Goal: Transaction & Acquisition: Purchase product/service

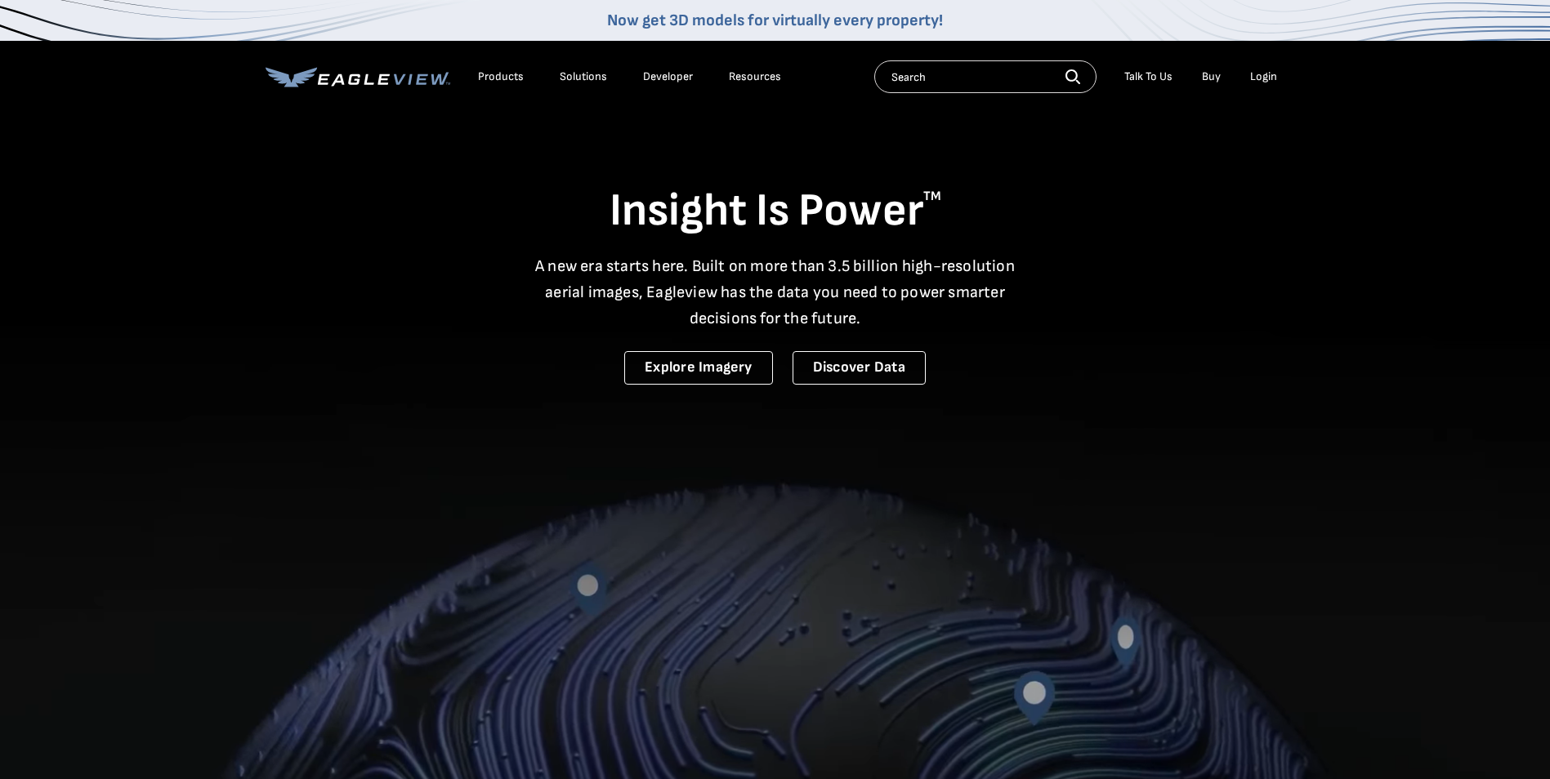
click at [1250, 82] on div "Login" at bounding box center [1263, 76] width 27 height 15
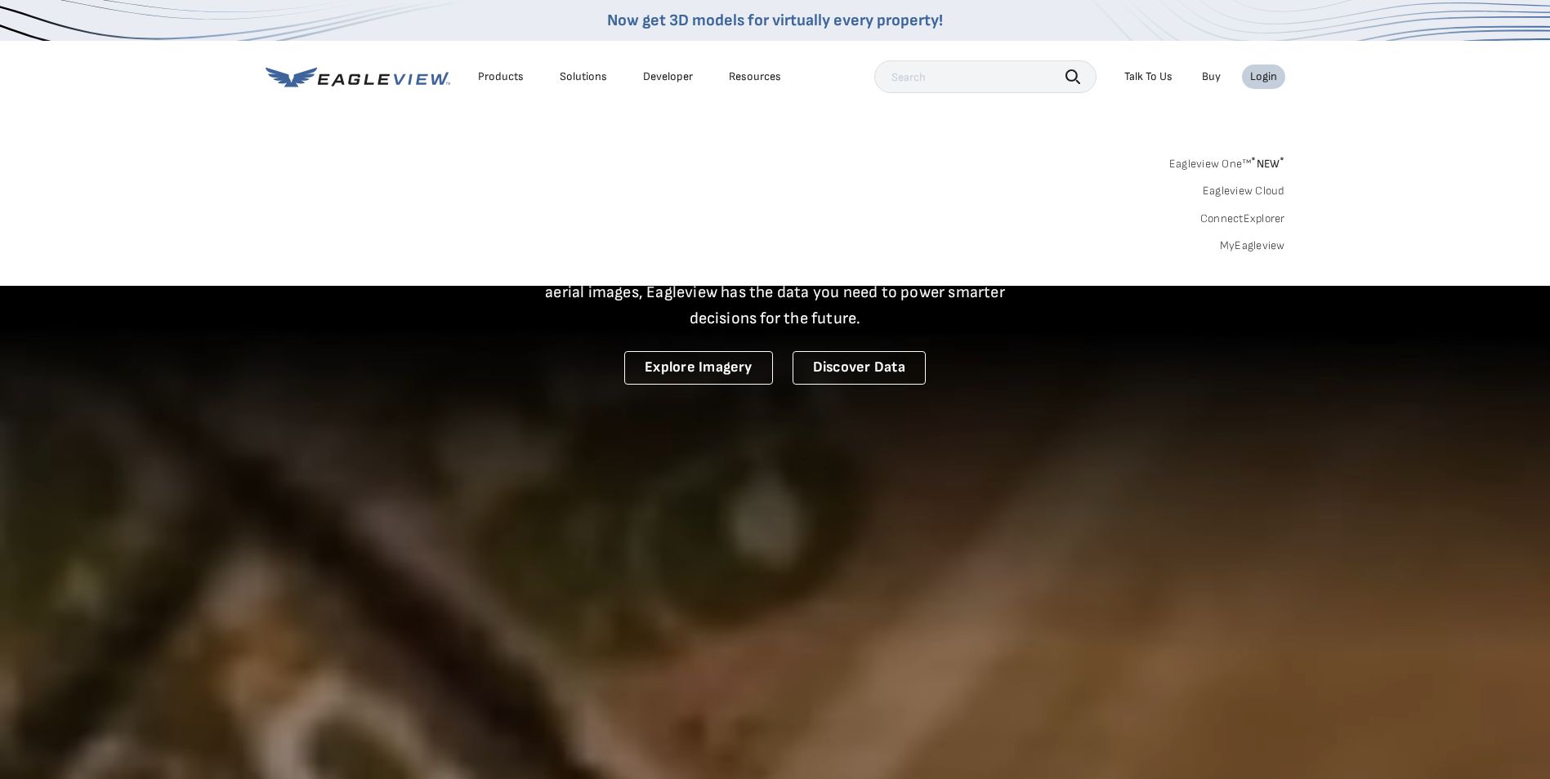
click at [1260, 75] on div "Login" at bounding box center [1263, 76] width 27 height 15
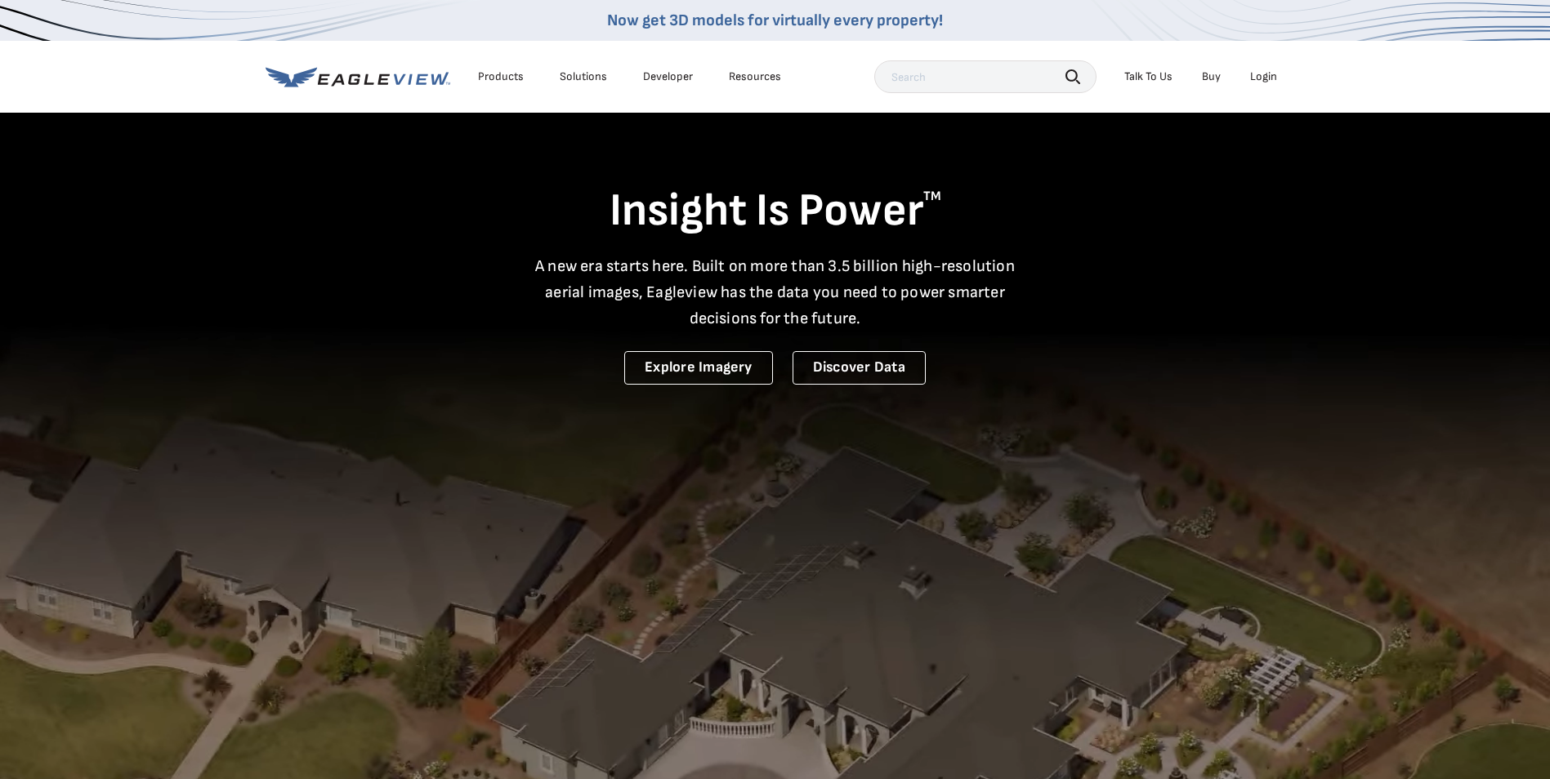
click at [1260, 75] on div "Login" at bounding box center [1263, 76] width 27 height 15
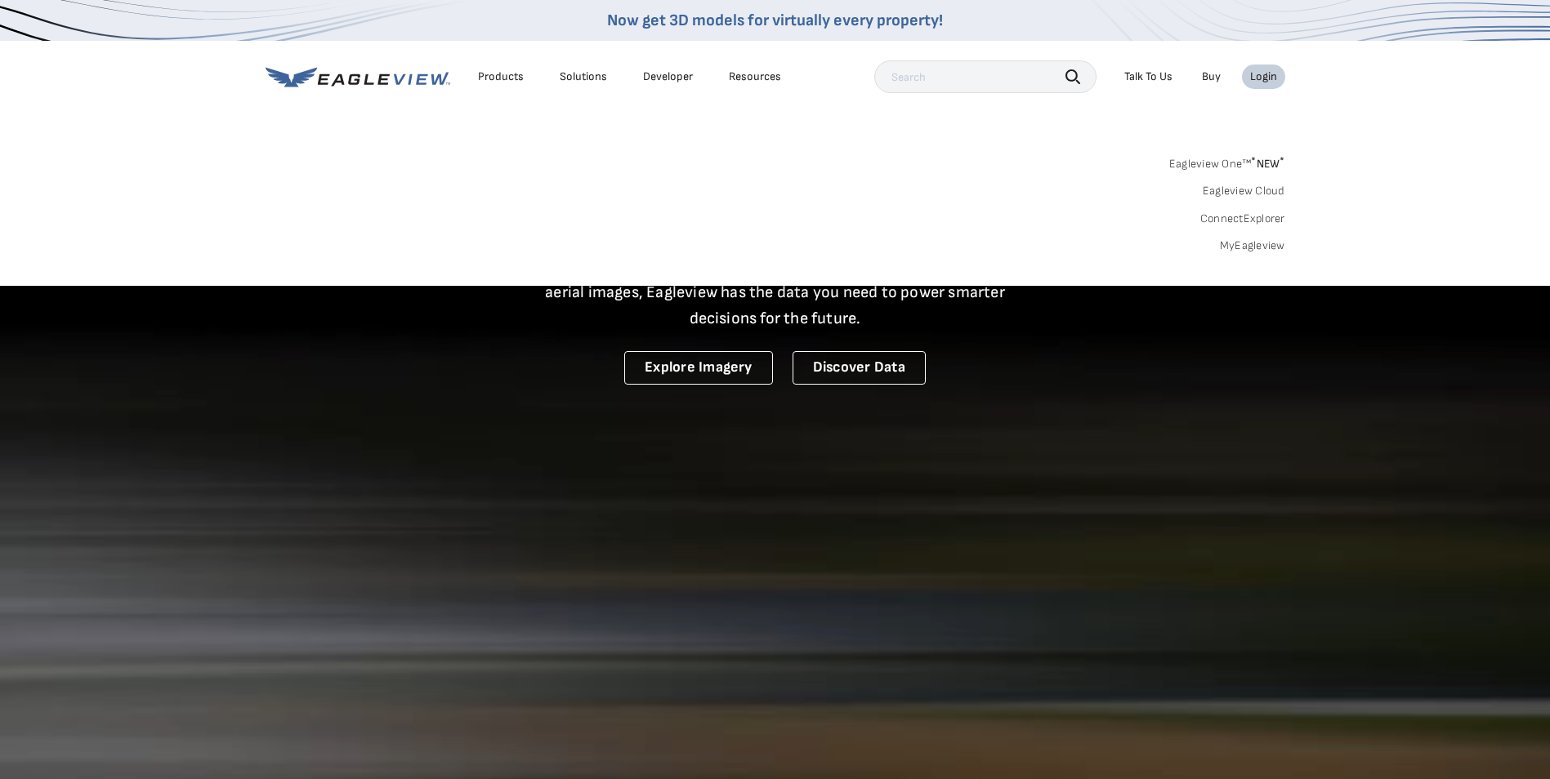
click at [1221, 158] on link "Eagleview One™ * NEW *" at bounding box center [1227, 161] width 116 height 19
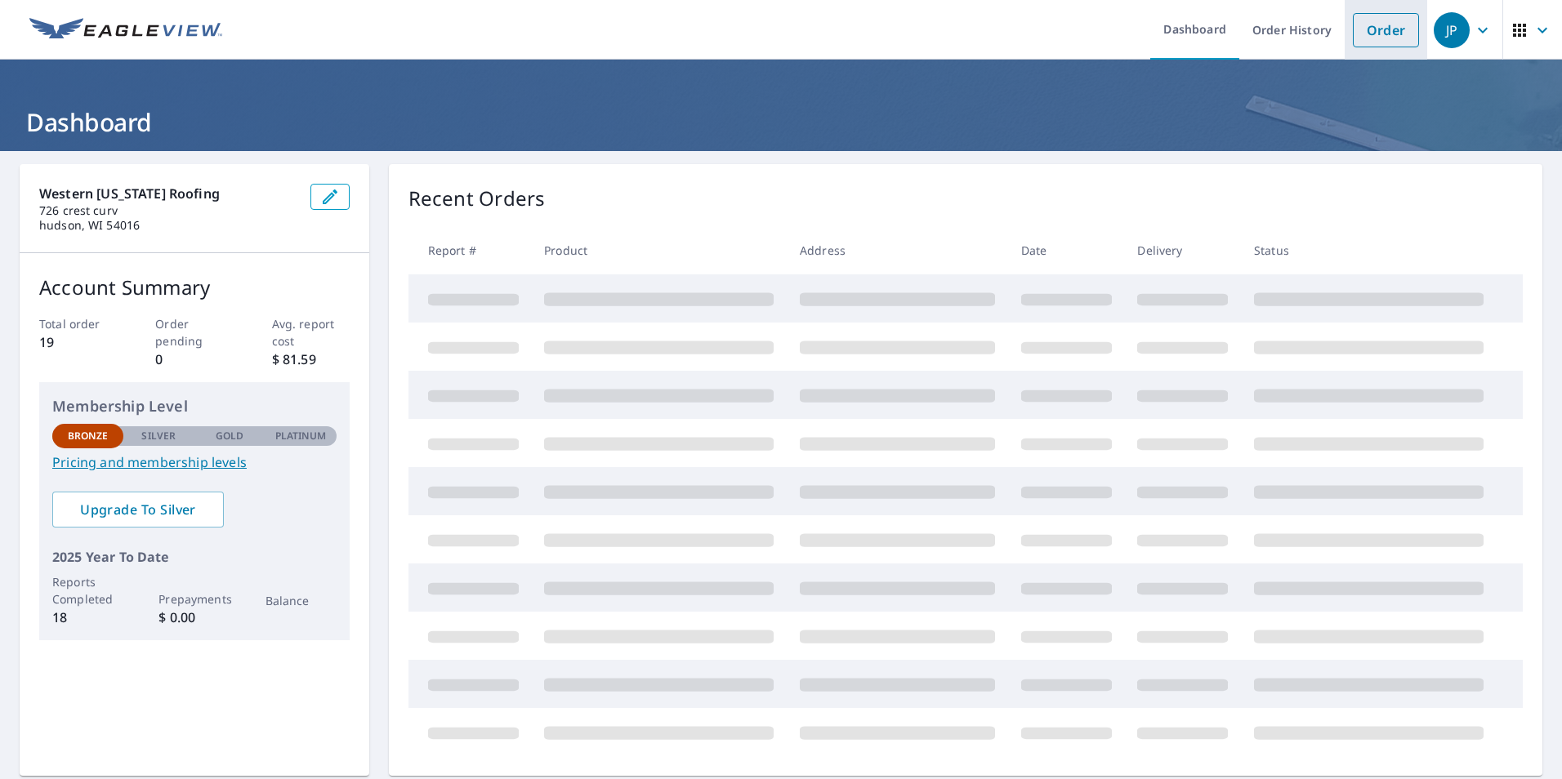
click at [1392, 36] on link "Order" at bounding box center [1386, 30] width 66 height 34
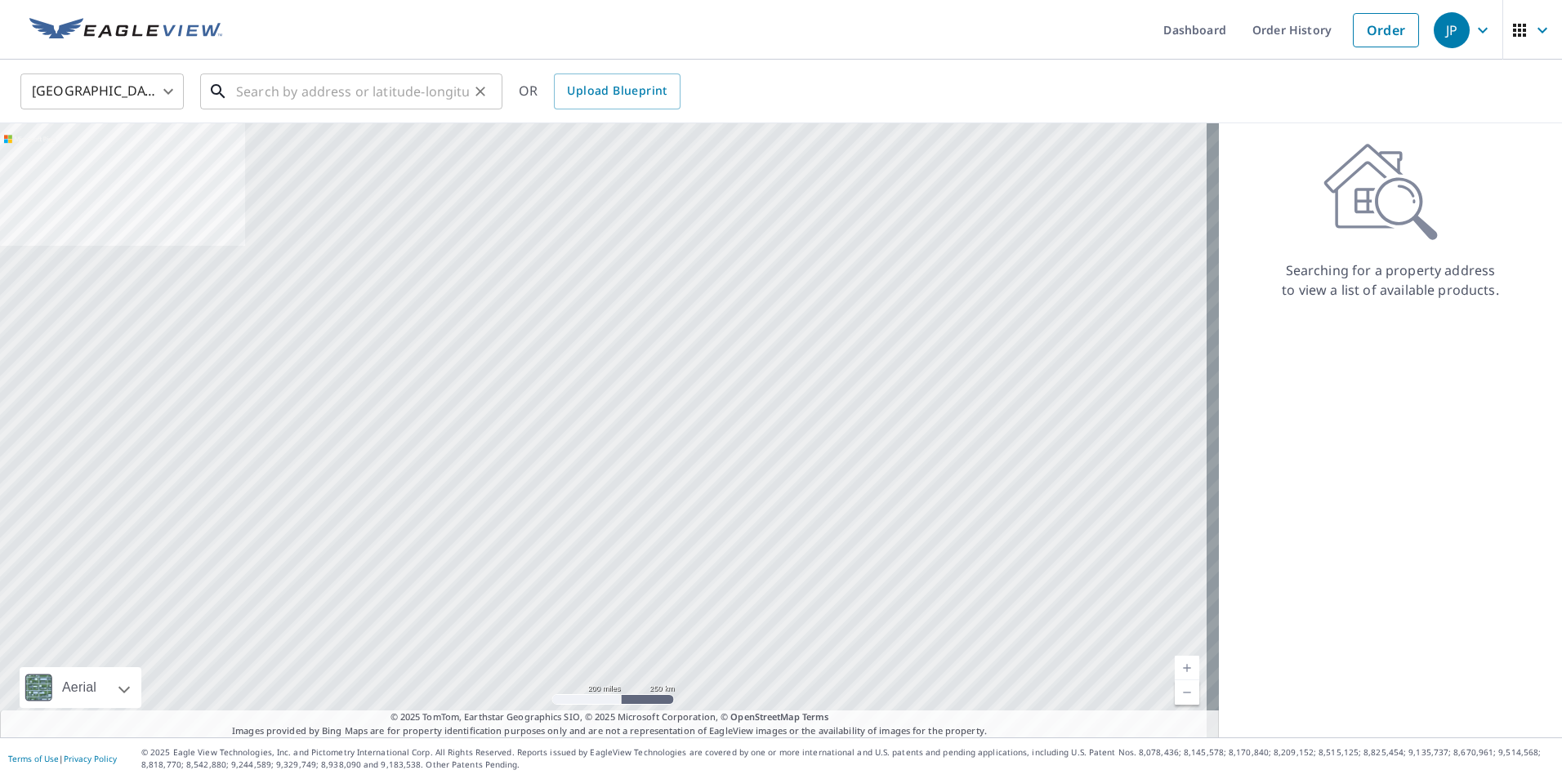
click at [311, 96] on input "text" at bounding box center [352, 92] width 233 height 46
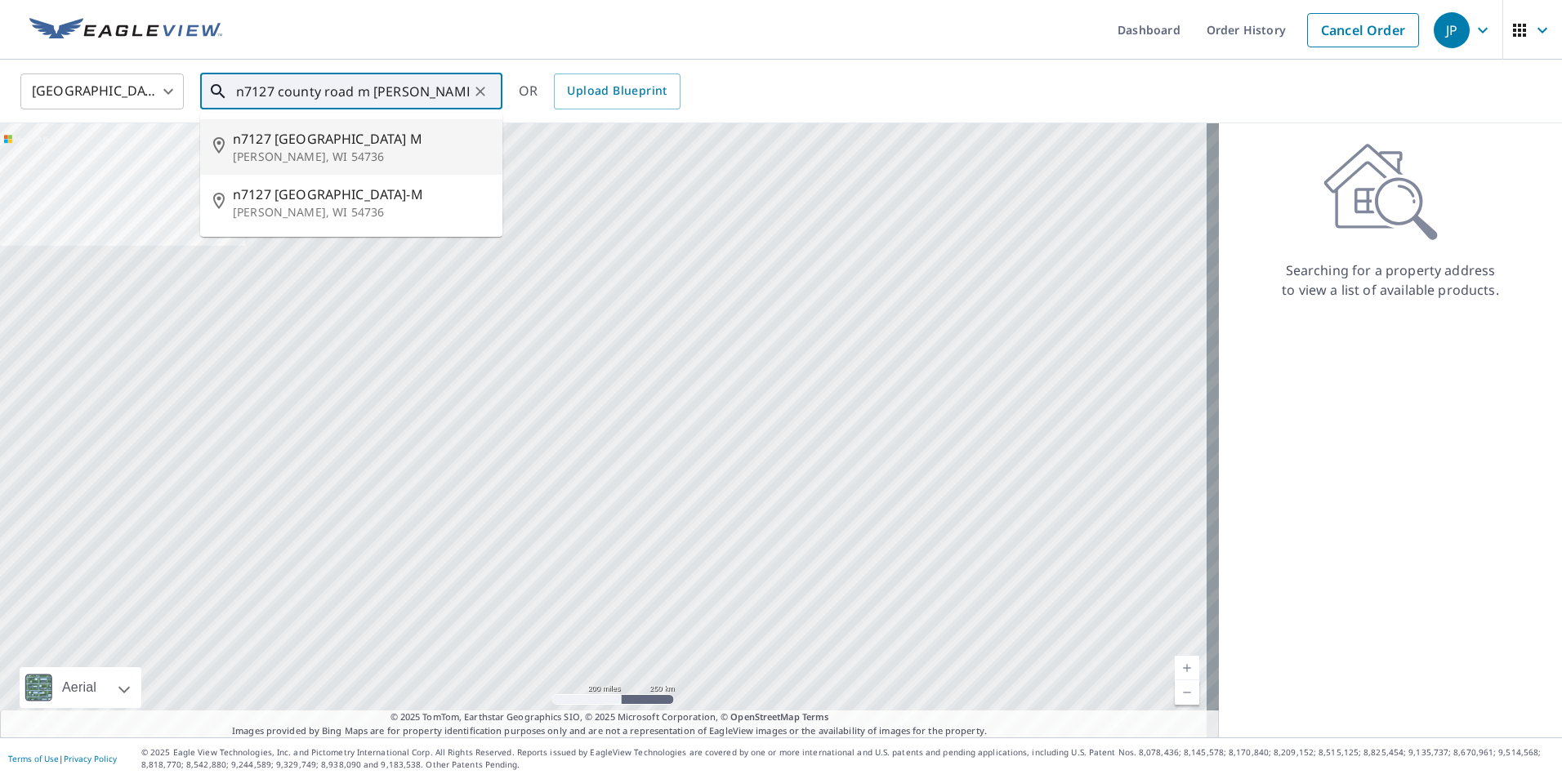
click at [314, 143] on span "n7127 [GEOGRAPHIC_DATA] M" at bounding box center [361, 139] width 256 height 20
type input "[STREET_ADDRESS][PERSON_NAME]"
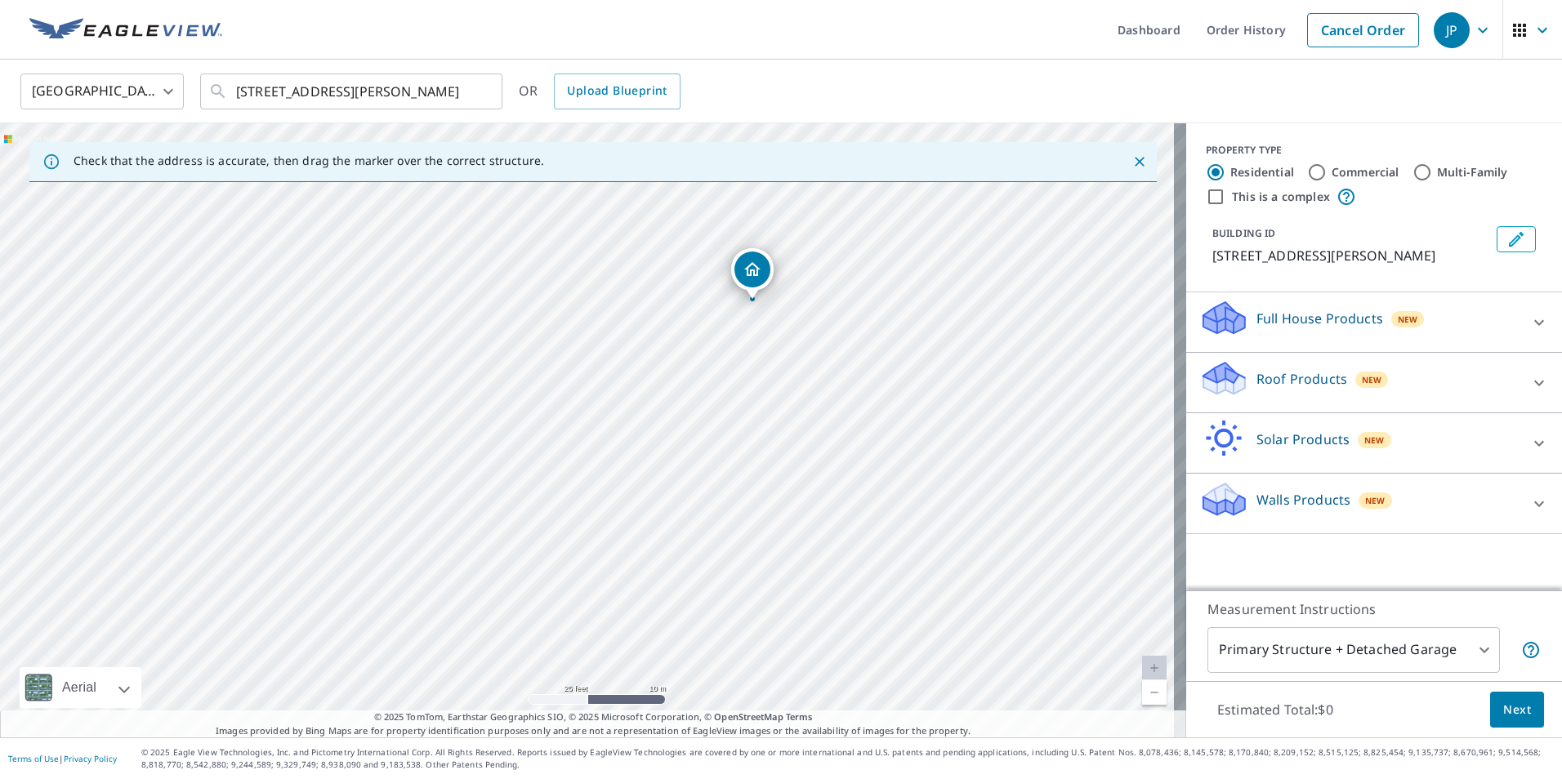
drag, startPoint x: 743, startPoint y: 492, endPoint x: 691, endPoint y: 449, distance: 67.4
click at [691, 449] on div "[STREET_ADDRESS][PERSON_NAME]" at bounding box center [593, 430] width 1186 height 614
click at [1294, 375] on p "Roof Products" at bounding box center [1301, 379] width 91 height 20
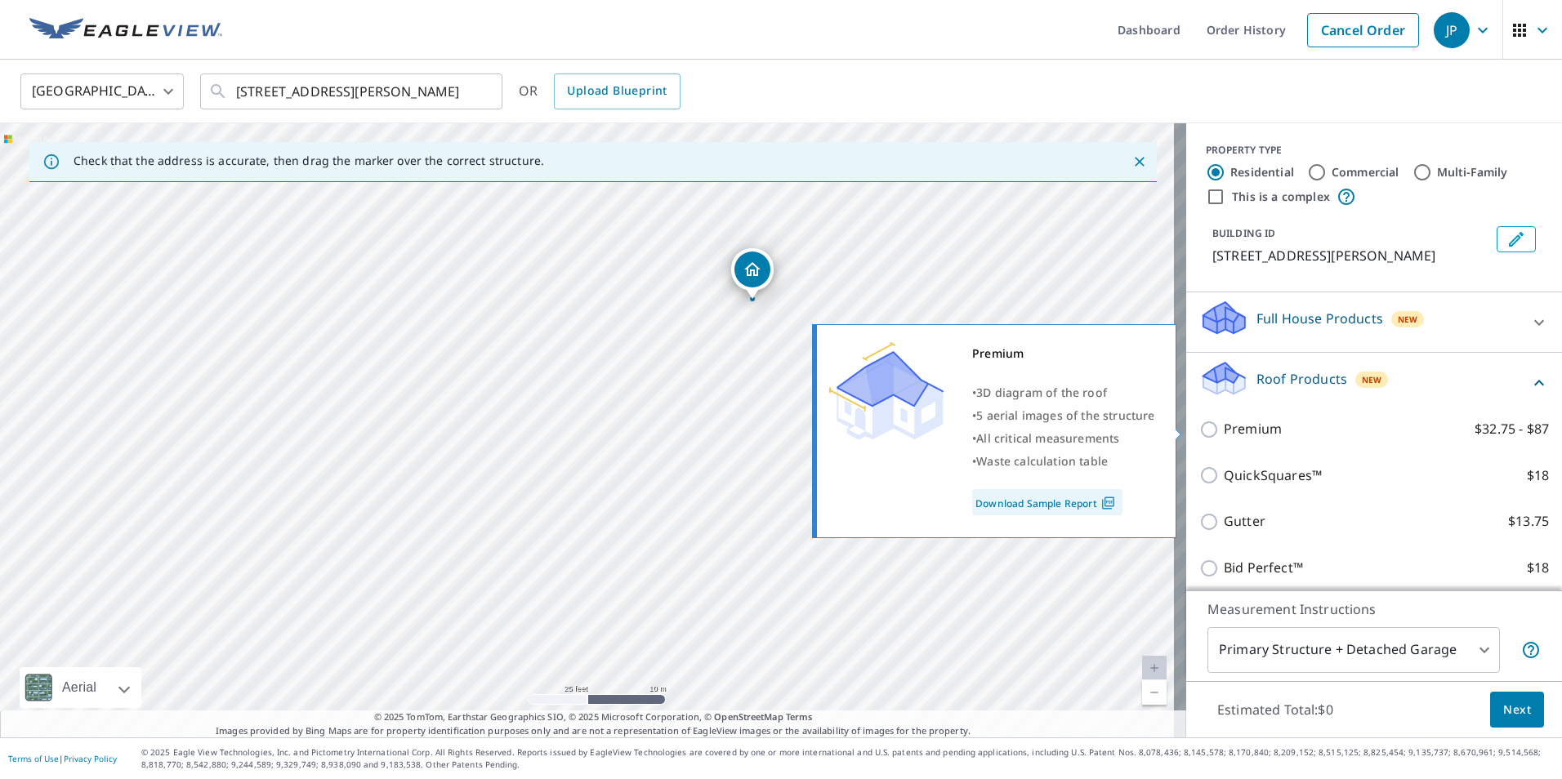
click at [1255, 431] on p "Premium" at bounding box center [1253, 429] width 58 height 20
click at [1224, 431] on input "Premium $32.75 - $87" at bounding box center [1211, 430] width 25 height 20
checkbox input "true"
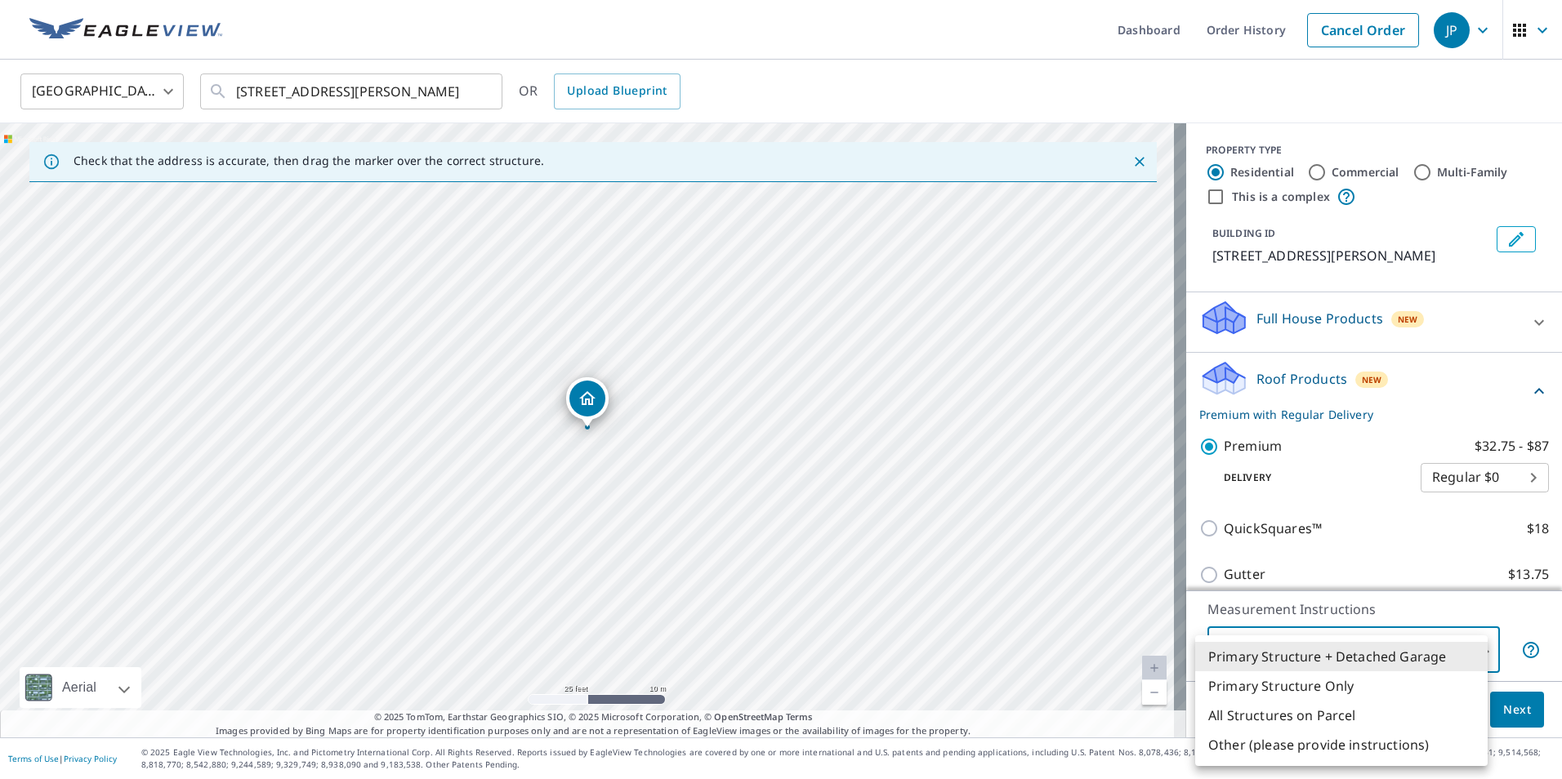
click at [1381, 653] on body "JP JP Dashboard Order History Cancel Order JP [GEOGRAPHIC_DATA] [GEOGRAPHIC_DAT…" at bounding box center [781, 389] width 1562 height 779
click at [1347, 685] on li "Primary Structure Only" at bounding box center [1341, 685] width 292 height 29
type input "2"
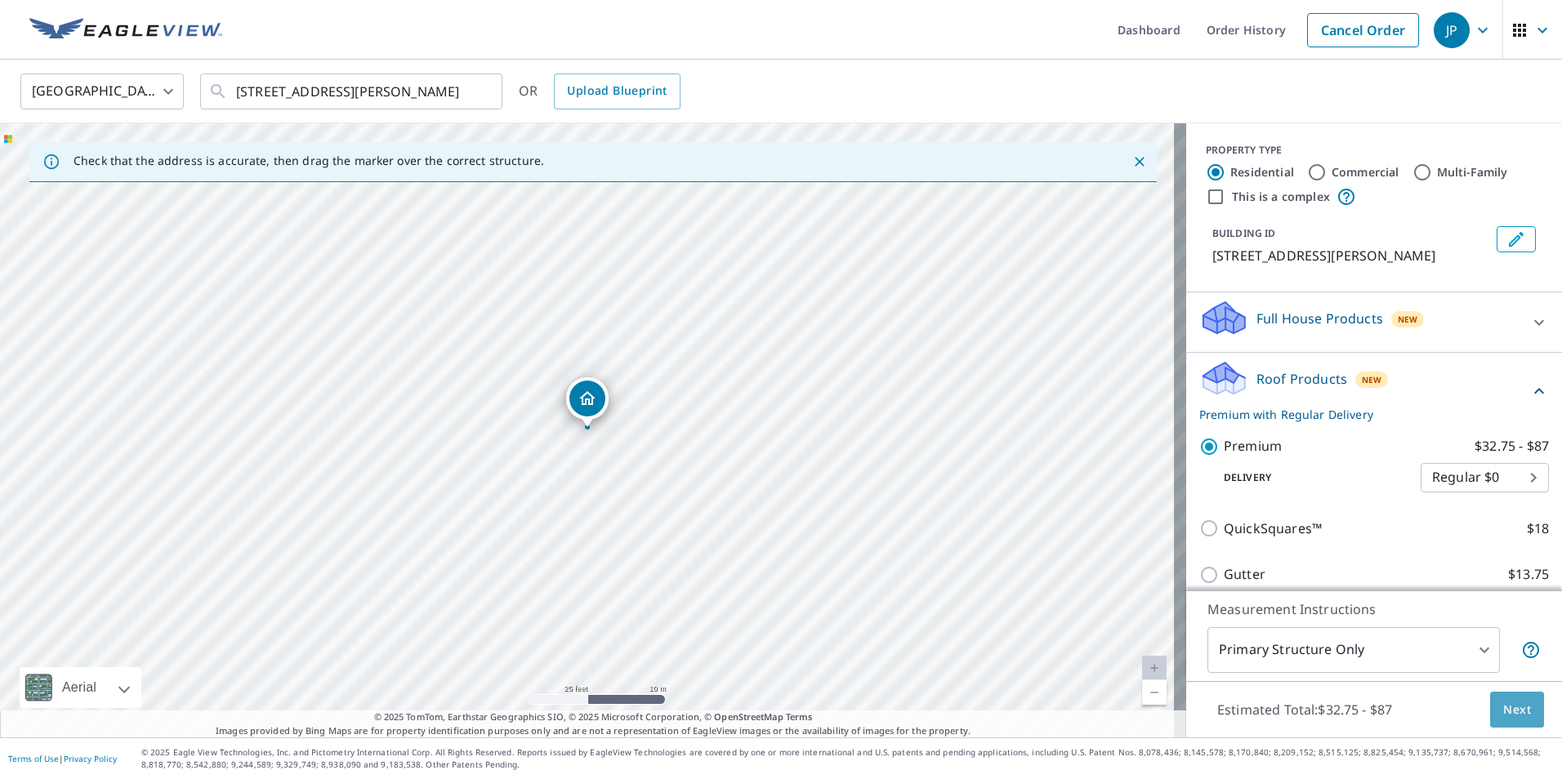
click at [1503, 711] on span "Next" at bounding box center [1517, 710] width 28 height 20
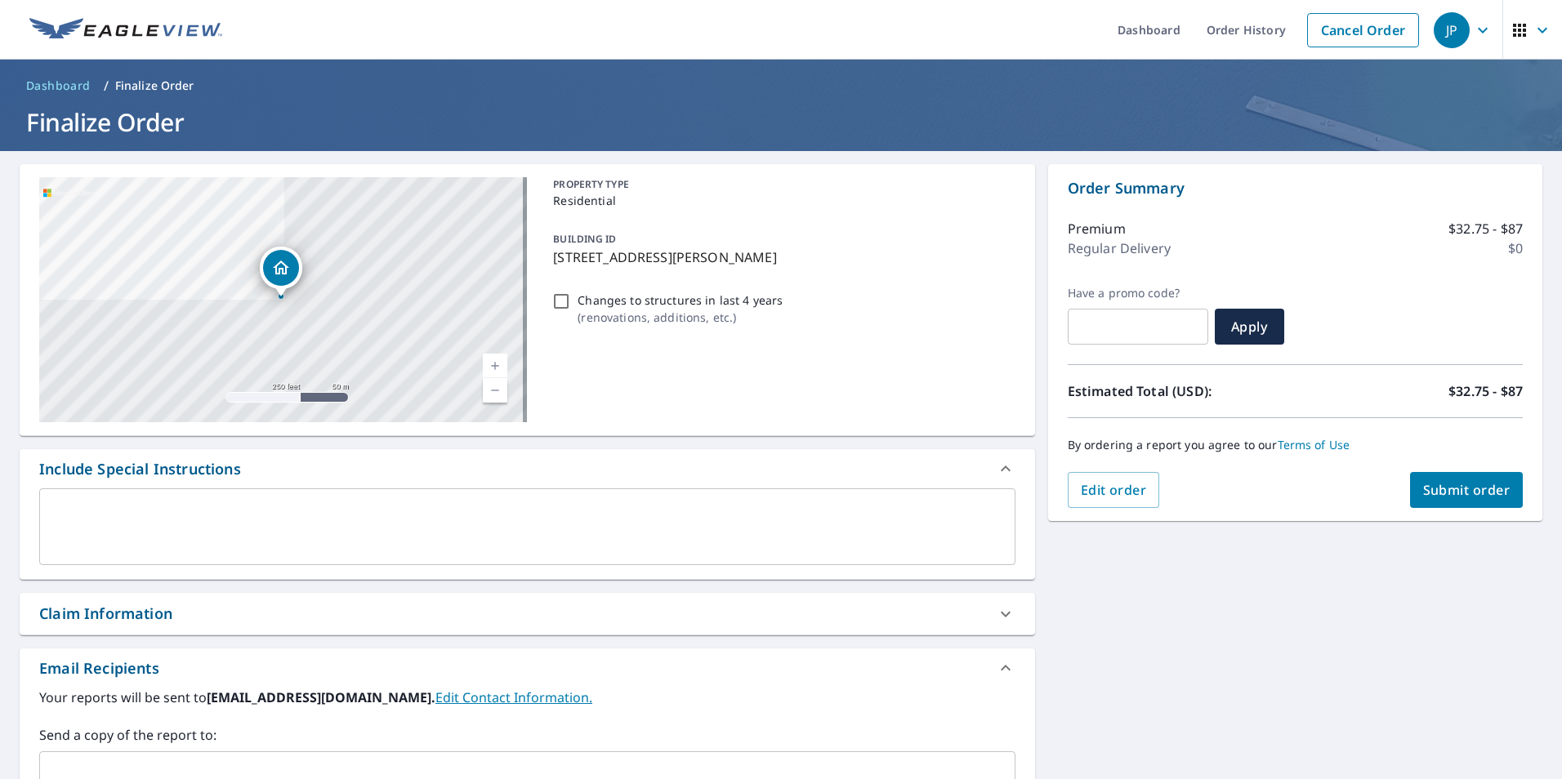
click at [1423, 486] on span "Submit order" at bounding box center [1466, 490] width 87 height 18
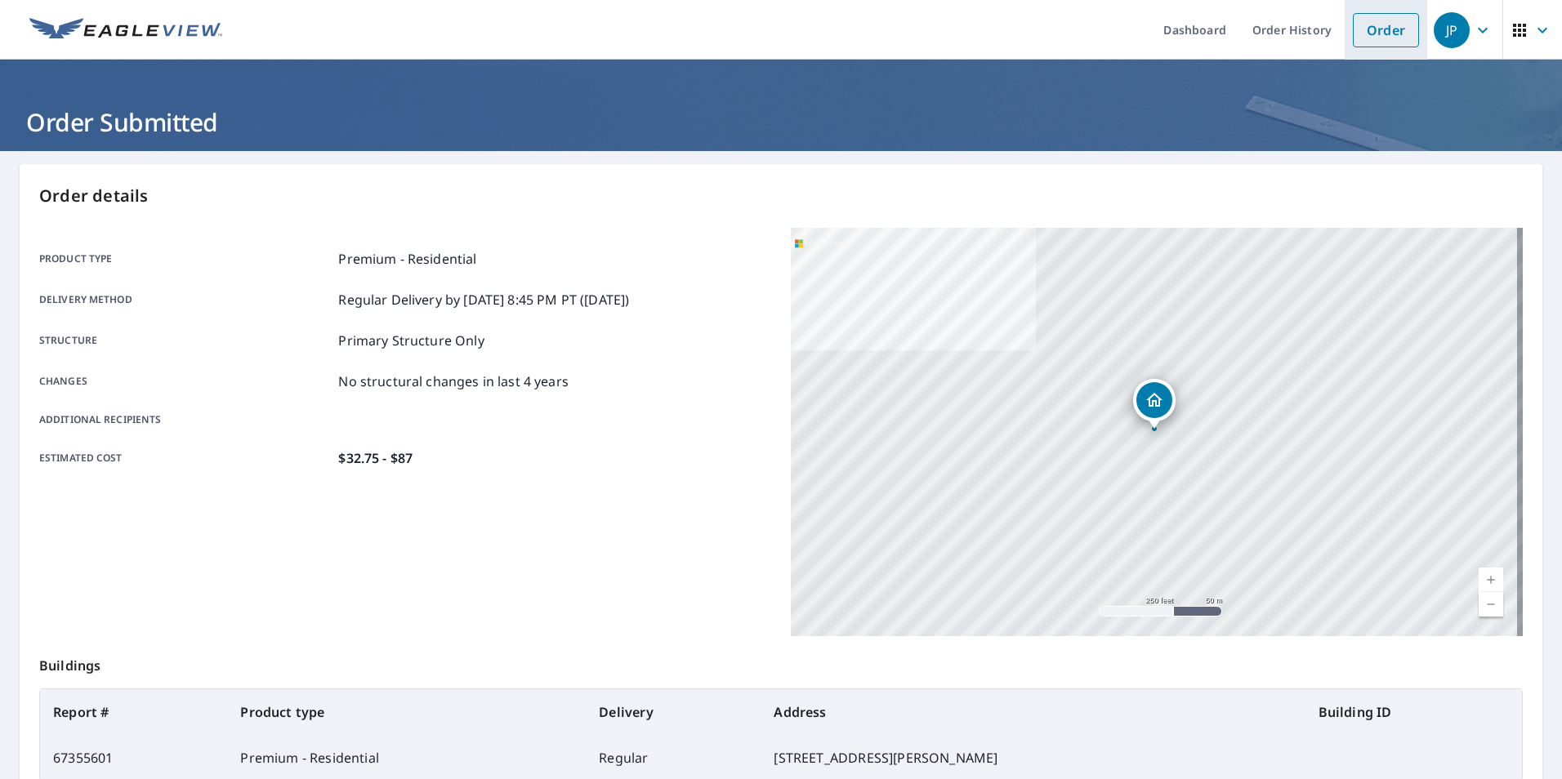
click at [1361, 25] on link "Order" at bounding box center [1386, 30] width 66 height 34
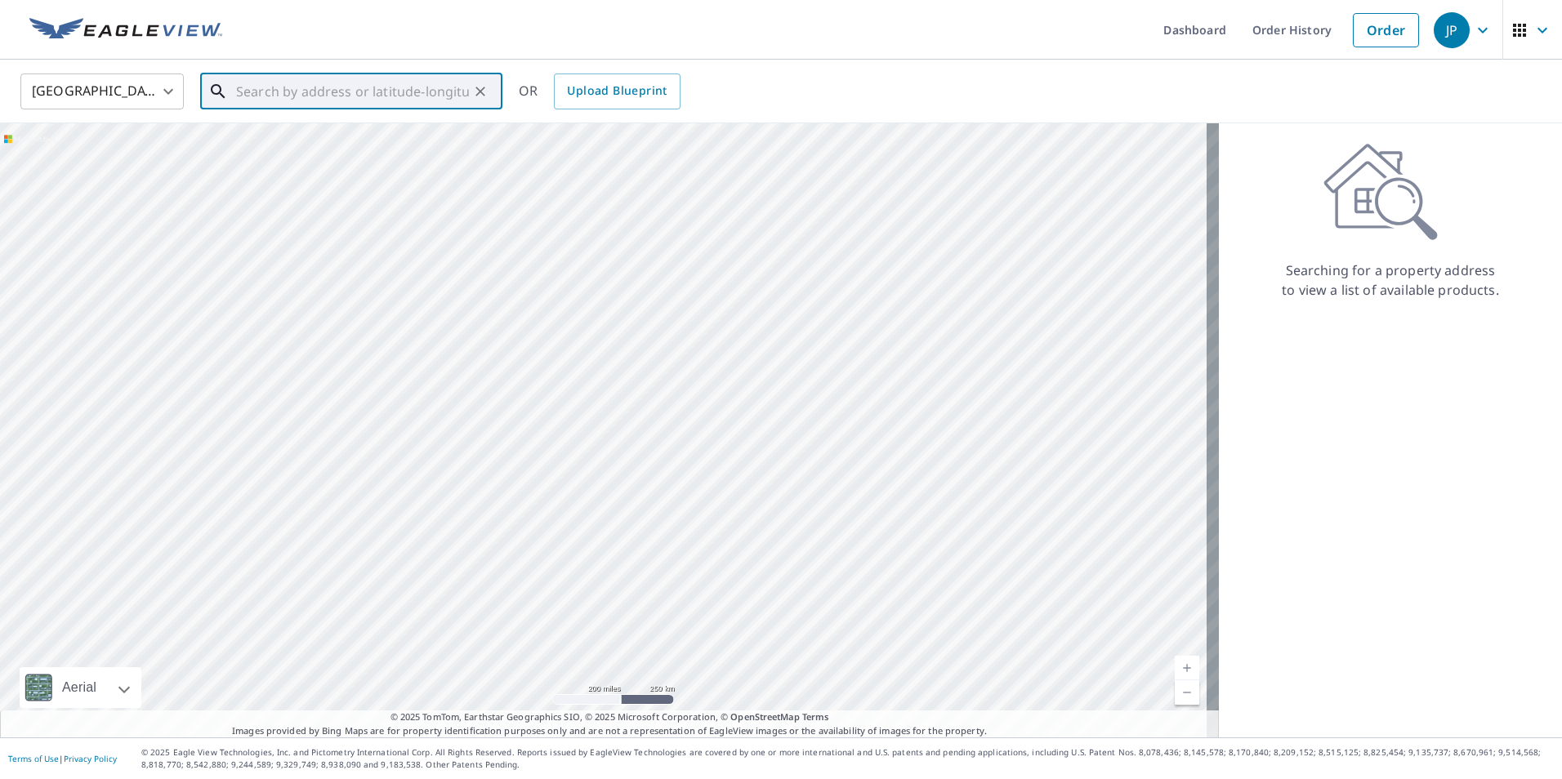
click at [292, 89] on input "text" at bounding box center [352, 92] width 233 height 46
click at [319, 147] on span "[STREET_ADDRESS]" at bounding box center [361, 139] width 256 height 20
type input "[STREET_ADDRESS][PERSON_NAME]"
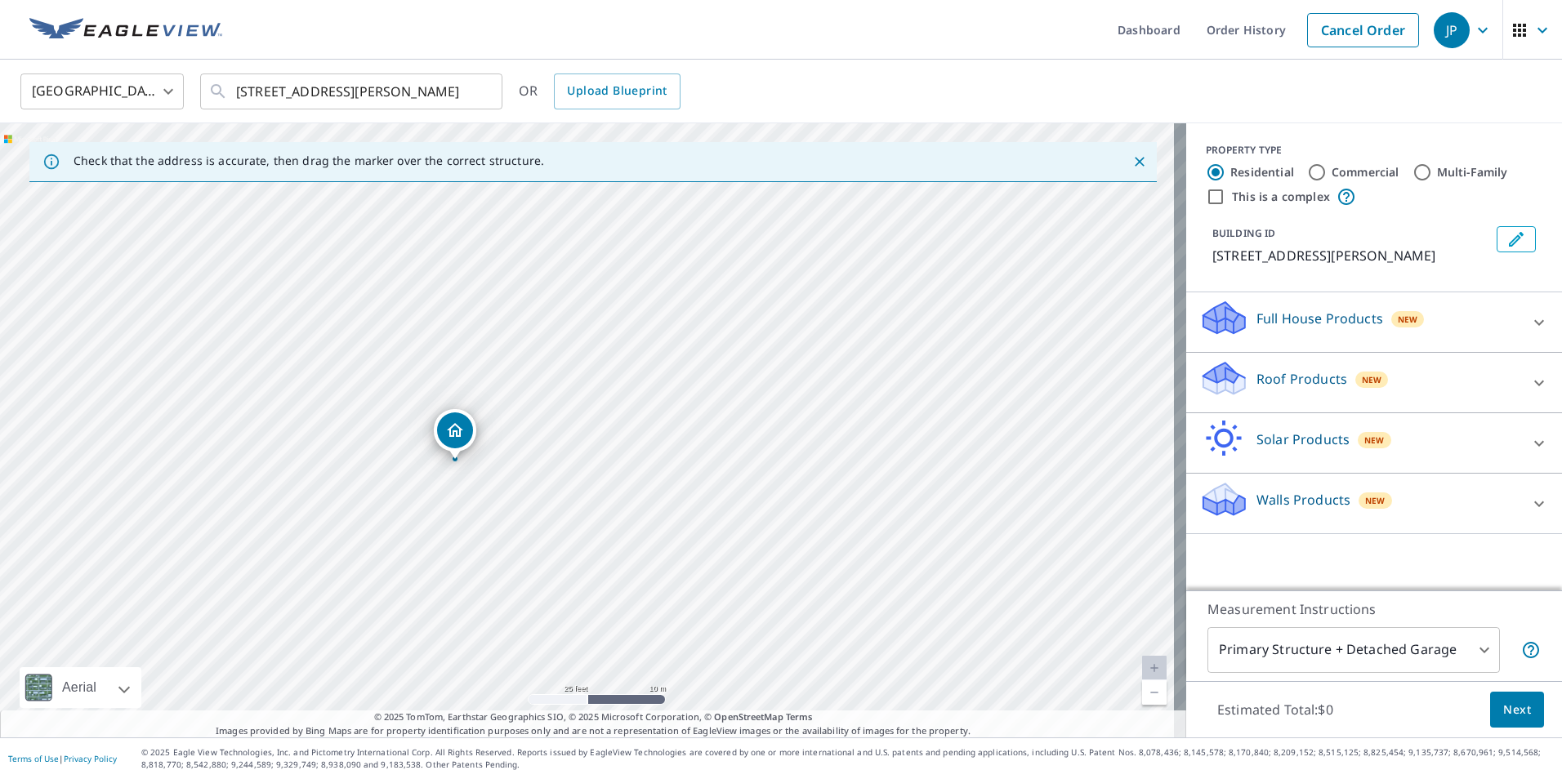
drag, startPoint x: 604, startPoint y: 369, endPoint x: 452, endPoint y: 430, distance: 163.5
click at [1272, 375] on p "Roof Products" at bounding box center [1301, 379] width 91 height 20
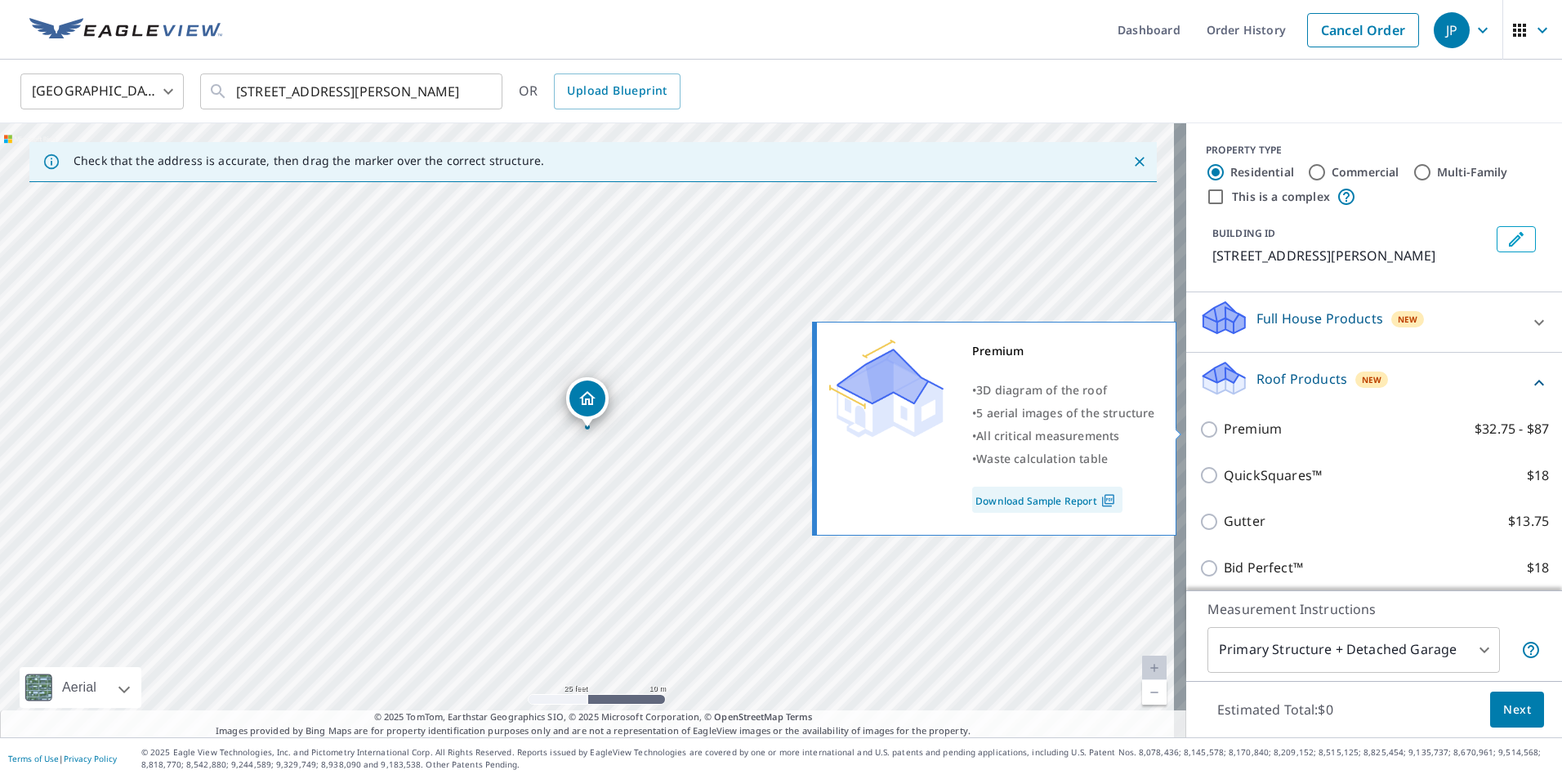
click at [1244, 433] on p "Premium" at bounding box center [1253, 429] width 58 height 20
click at [1224, 433] on input "Premium $32.75 - $87" at bounding box center [1211, 430] width 25 height 20
checkbox input "true"
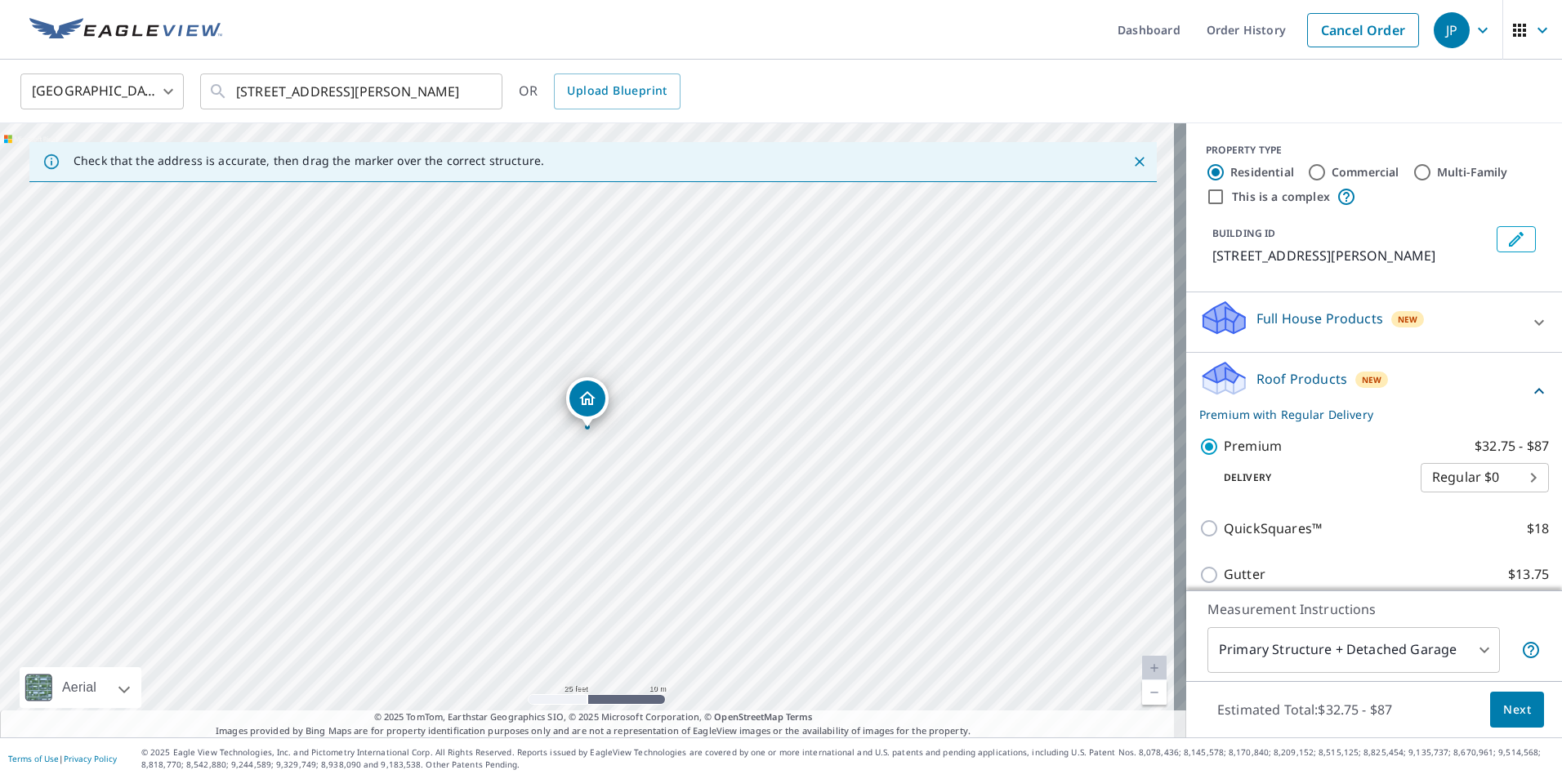
click at [1519, 709] on button "Next" at bounding box center [1517, 710] width 54 height 37
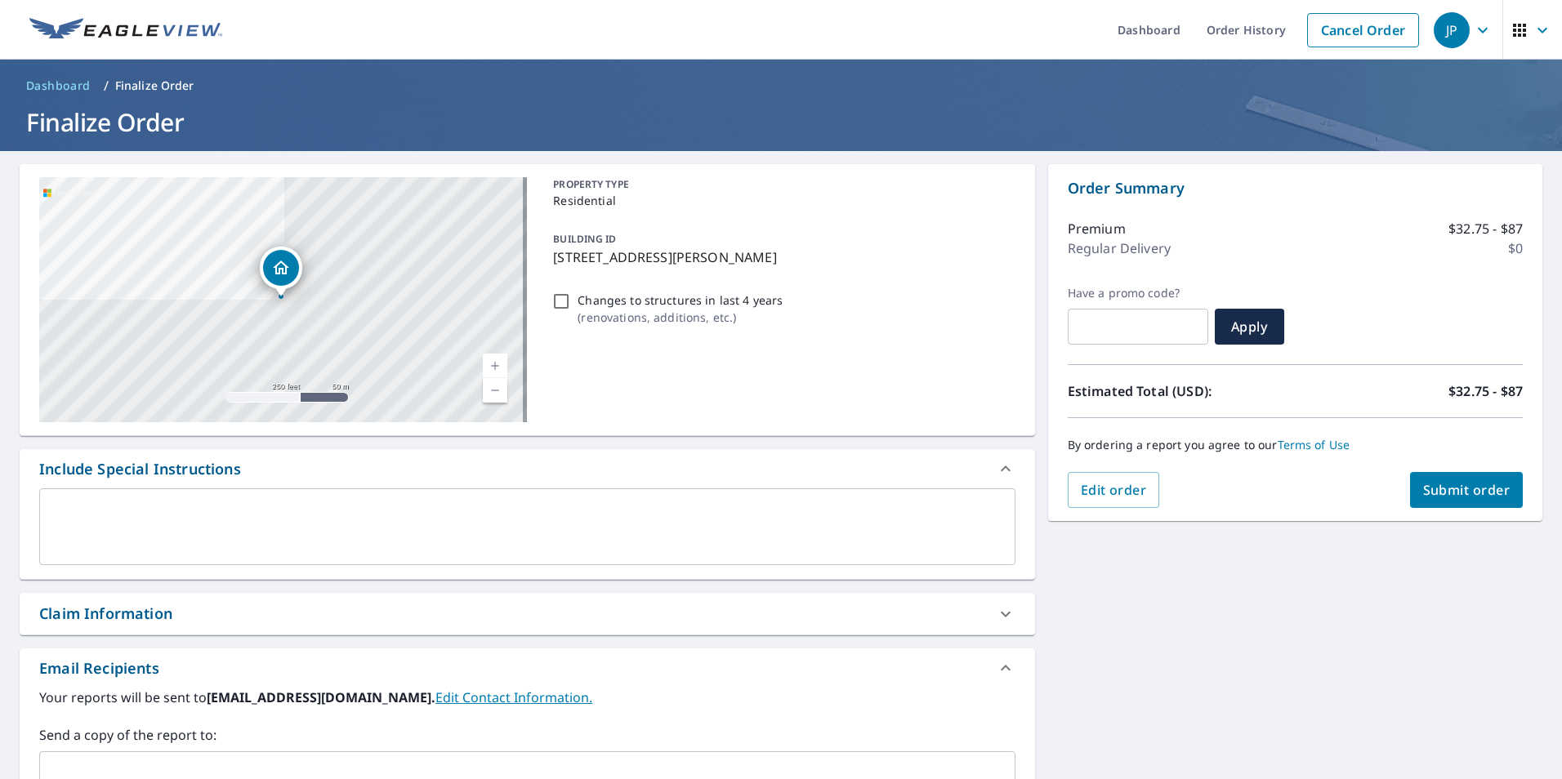
click at [1427, 491] on span "Submit order" at bounding box center [1466, 490] width 87 height 18
